Goal: Task Accomplishment & Management: Manage account settings

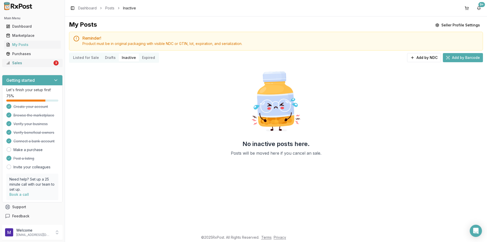
click at [11, 64] on div "Sales" at bounding box center [29, 62] width 46 height 5
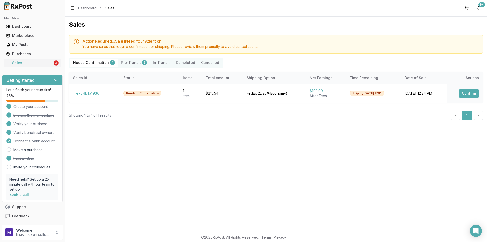
click at [127, 64] on button "Pre-Transit 2" at bounding box center [134, 63] width 32 height 8
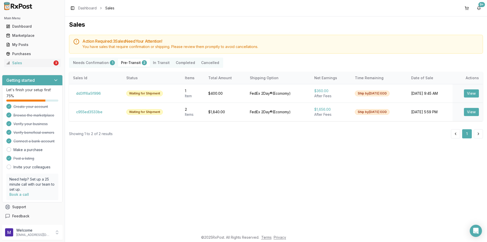
click at [87, 65] on Confirmation "Needs Confirmation 1" at bounding box center [94, 63] width 48 height 8
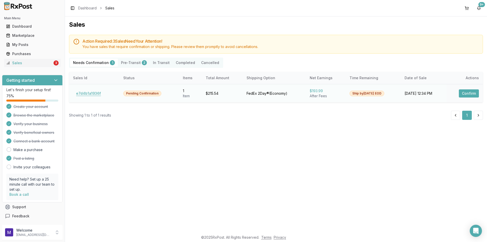
click at [88, 94] on button "e7d4b1a1936f" at bounding box center [88, 93] width 31 height 8
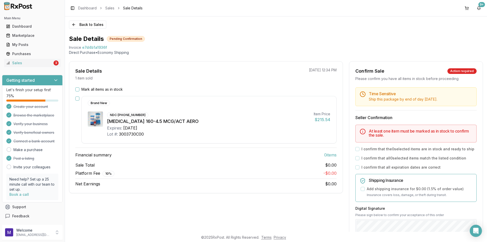
click at [78, 87] on div "Mark all items as in stock" at bounding box center [205, 89] width 261 height 5
click at [79, 90] on button "Mark all items as in stock" at bounding box center [77, 89] width 4 height 4
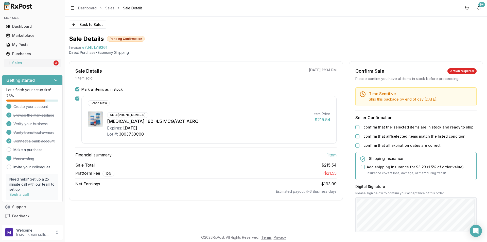
click at [355, 126] on button "I confirm that the 1 selected items are in stock and ready to ship" at bounding box center [357, 127] width 4 height 4
click at [357, 136] on button "I confirm that all 1 selected items match the listed condition" at bounding box center [357, 136] width 4 height 4
click at [356, 144] on button "I confirm that all expiration dates are correct" at bounding box center [357, 145] width 4 height 4
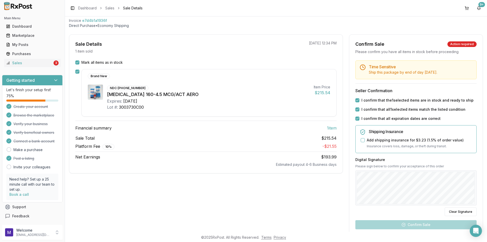
scroll to position [51, 0]
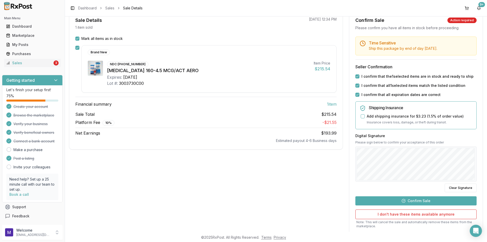
click at [424, 200] on button "Confirm Sale" at bounding box center [415, 200] width 121 height 9
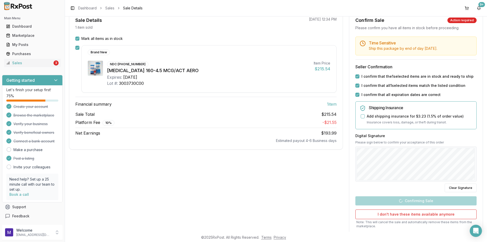
scroll to position [0, 0]
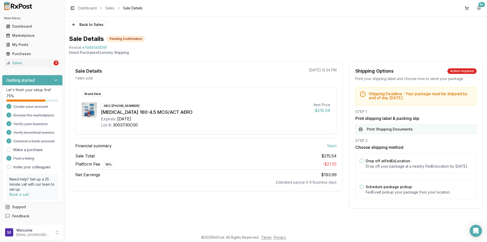
click at [385, 126] on button "Print Shipping Documents" at bounding box center [415, 129] width 121 height 10
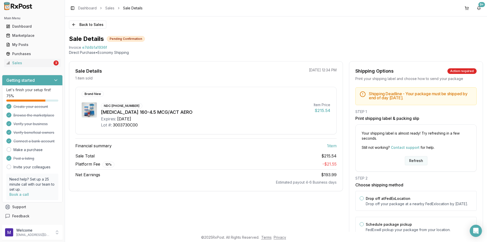
click at [408, 159] on button "Refresh" at bounding box center [416, 160] width 23 height 9
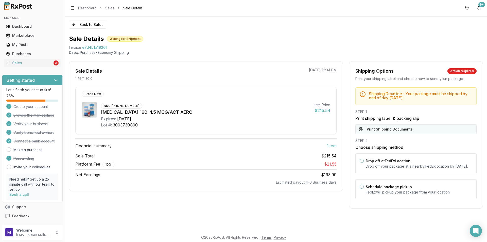
click at [392, 133] on button "Print Shipping Documents" at bounding box center [415, 129] width 121 height 10
click at [19, 63] on div "Sales" at bounding box center [29, 62] width 46 height 5
